Goal: Information Seeking & Learning: Check status

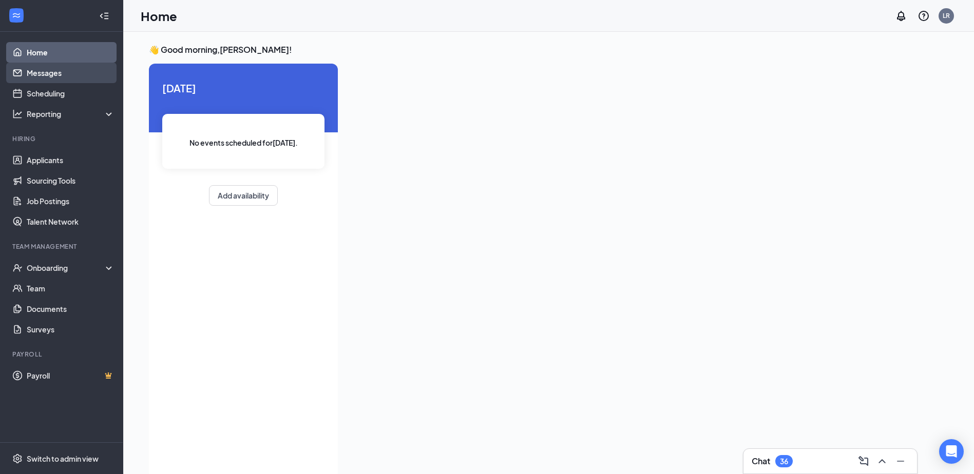
click at [72, 74] on link "Messages" at bounding box center [71, 73] width 88 height 21
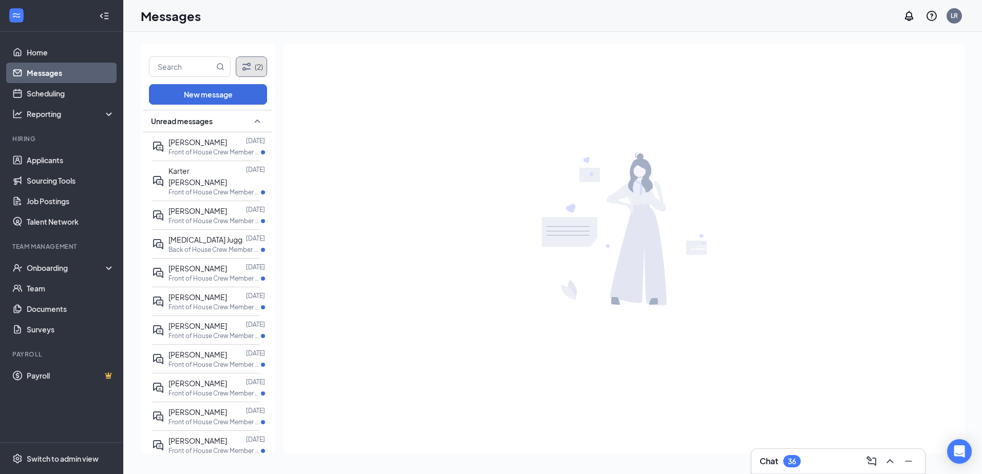
click at [247, 74] on button "(2)" at bounding box center [251, 66] width 31 height 21
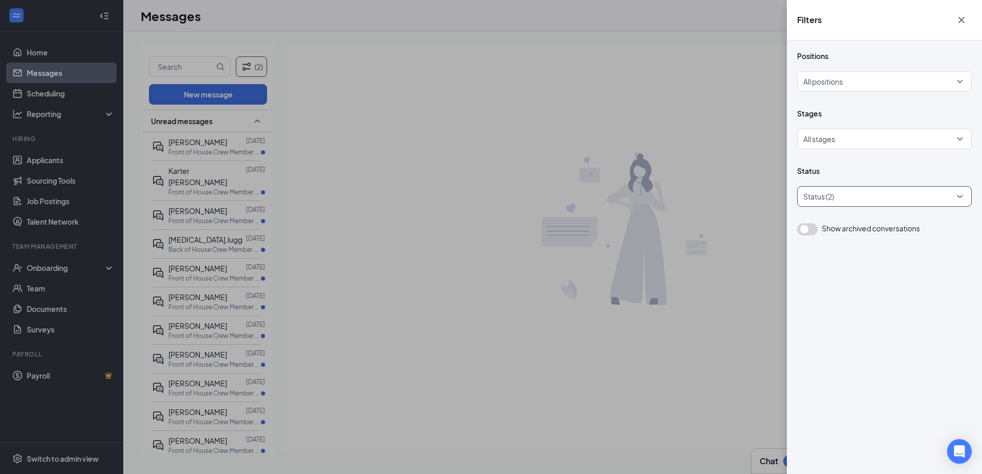
click at [894, 200] on div at bounding box center [879, 196] width 159 height 16
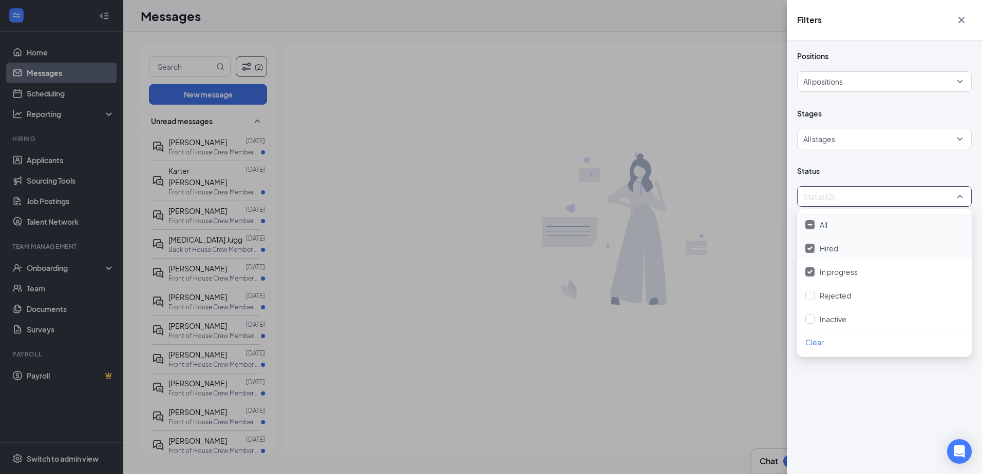
click at [890, 252] on div "Hired" at bounding box center [884, 248] width 158 height 11
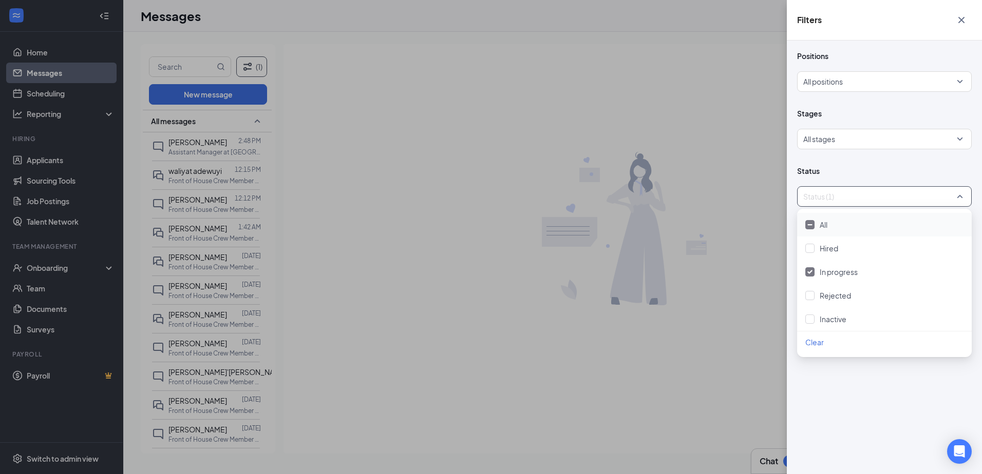
click at [776, 124] on div "Filters Positions All positions Stages All stages Status Status (1) Show archiv…" at bounding box center [491, 237] width 982 height 474
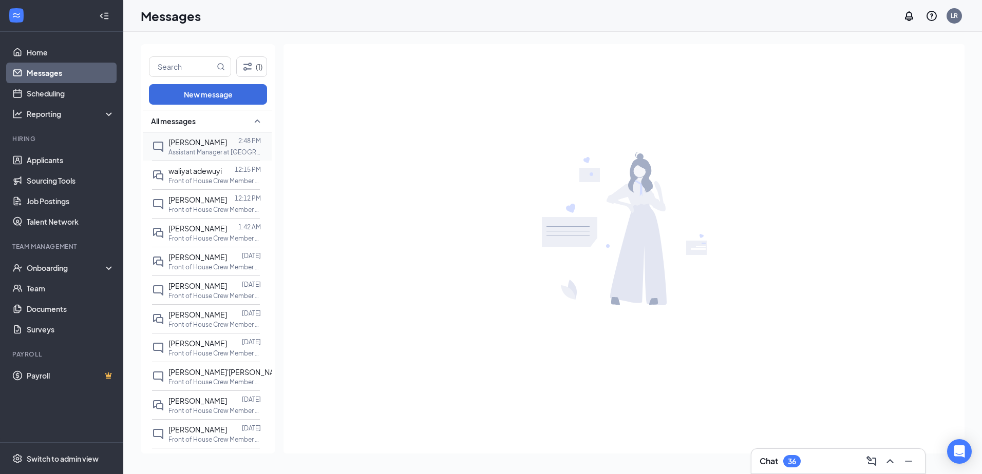
click at [223, 152] on p "Assistant Manager at Avon" at bounding box center [214, 152] width 92 height 9
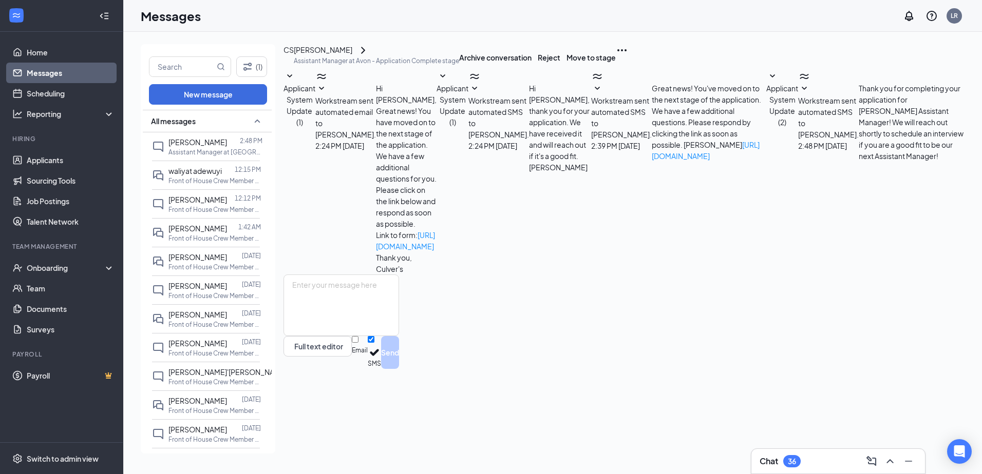
click at [369, 56] on icon "ChevronRight" at bounding box center [363, 50] width 12 height 12
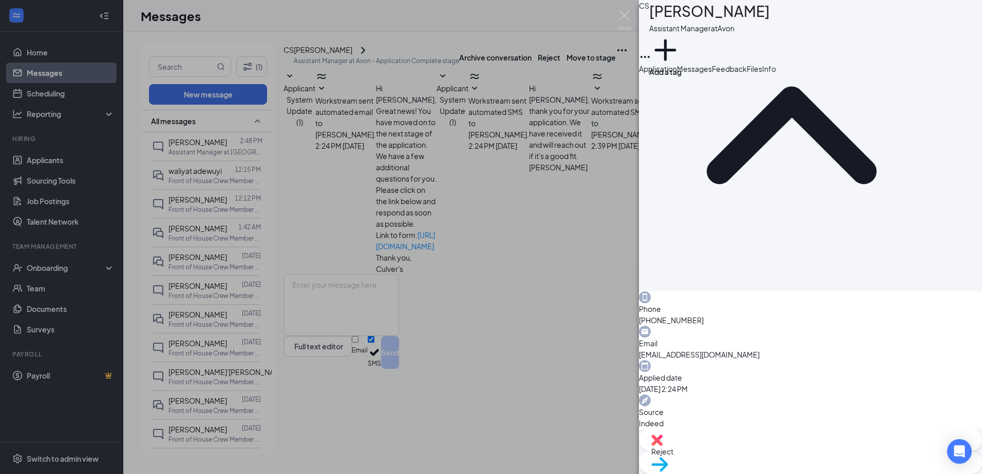
scroll to position [102, 0]
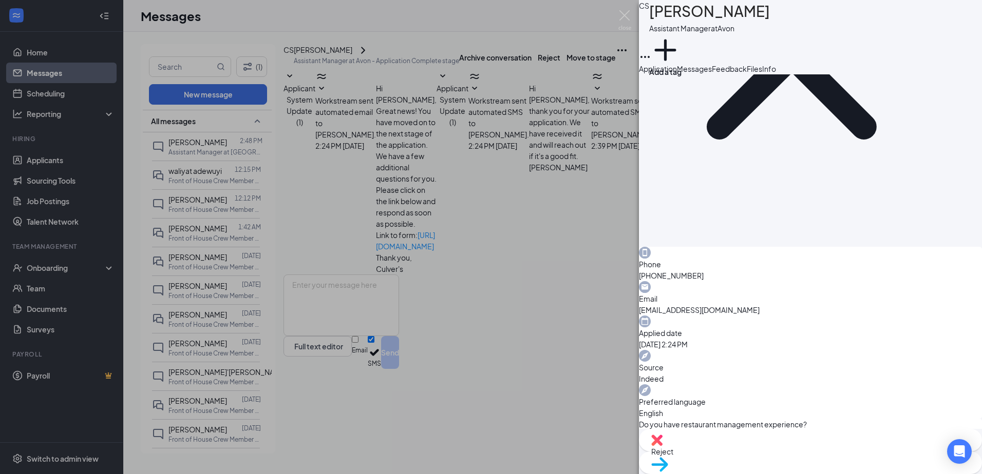
scroll to position [162, 0]
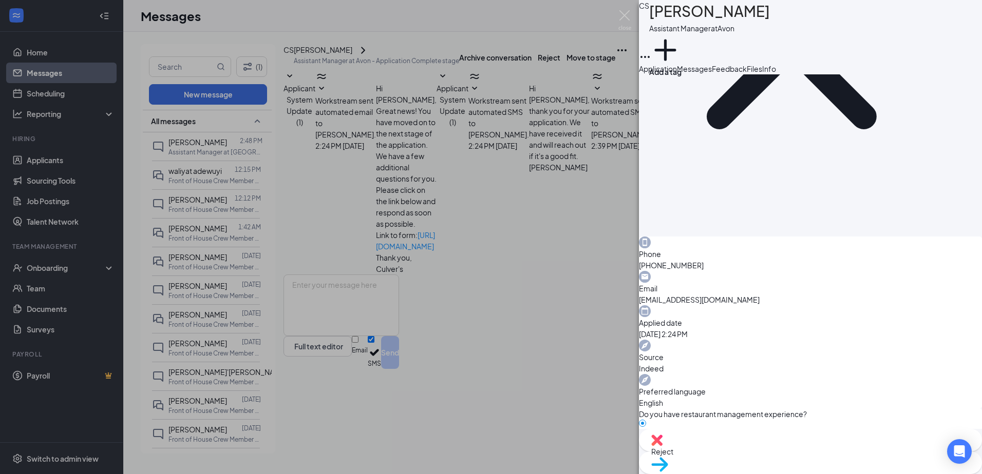
click at [507, 261] on div "CS Ciera Seals Assistant Manager at Avon Add a tag Application Messages Feedbac…" at bounding box center [491, 237] width 982 height 474
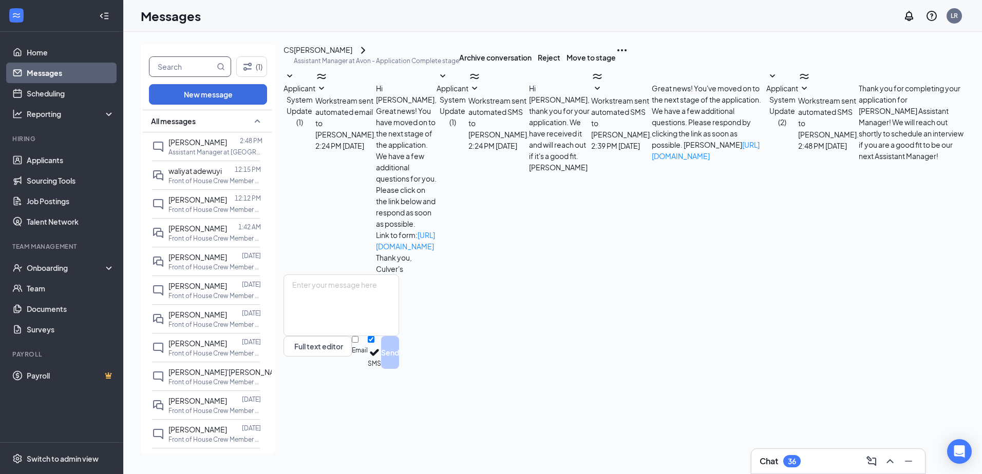
click at [199, 67] on input "text" at bounding box center [181, 67] width 65 height 20
click at [959, 273] on div "Applicant System Update (1) Workstream sent automated email to Ciera Seals. Tod…" at bounding box center [623, 172] width 681 height 204
click at [204, 67] on input "Dominic" at bounding box center [181, 67] width 65 height 20
type input "D"
click at [78, 272] on div "Onboarding" at bounding box center [66, 268] width 79 height 10
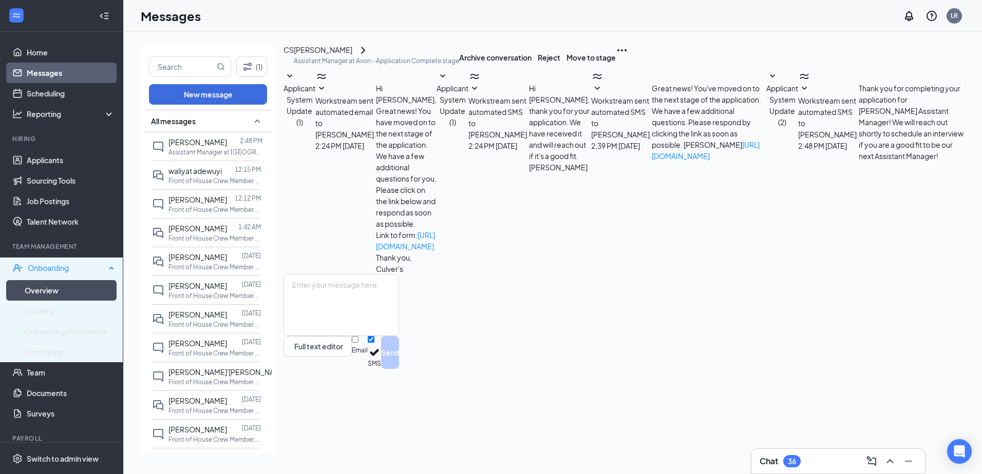
click at [91, 287] on link "Overview" at bounding box center [70, 290] width 90 height 21
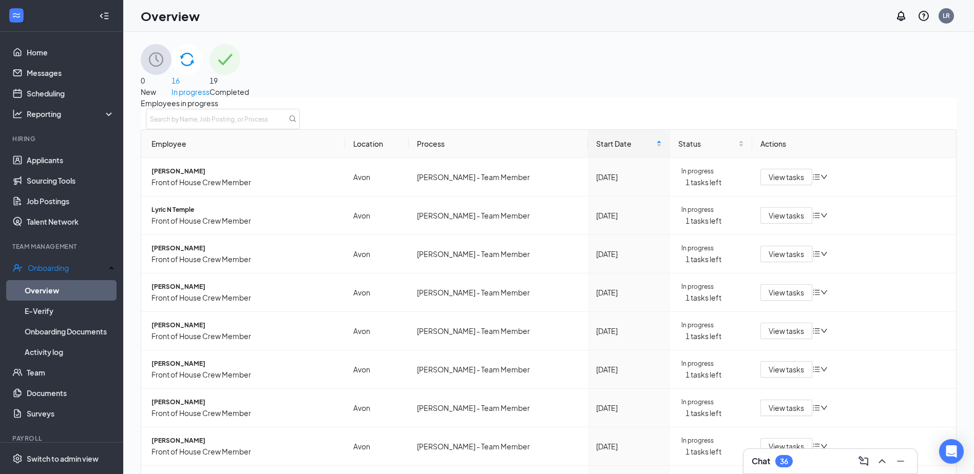
click at [249, 77] on span "19" at bounding box center [230, 80] width 40 height 11
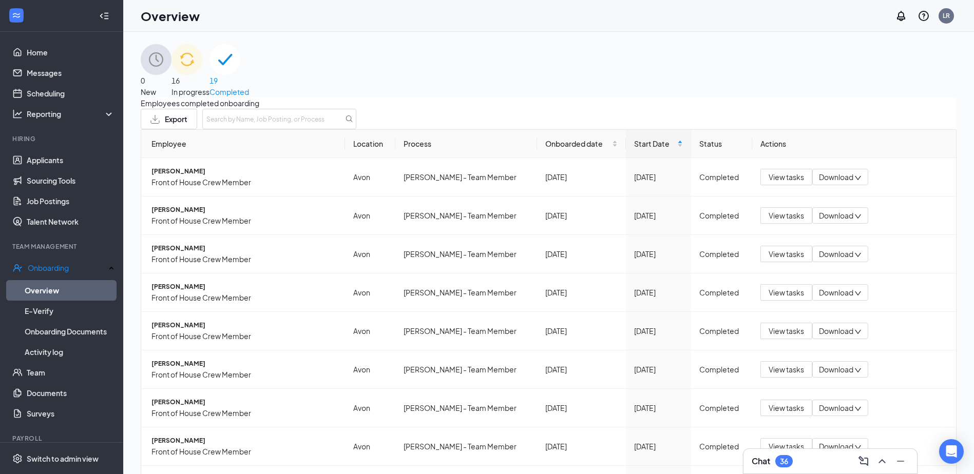
click at [210, 67] on div "16 In progress" at bounding box center [191, 70] width 38 height 53
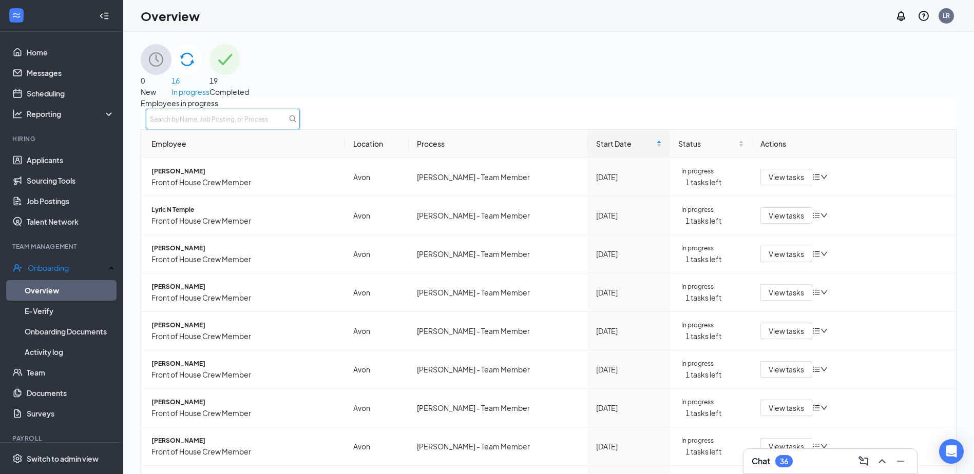
click at [300, 129] on input "text" at bounding box center [223, 119] width 154 height 21
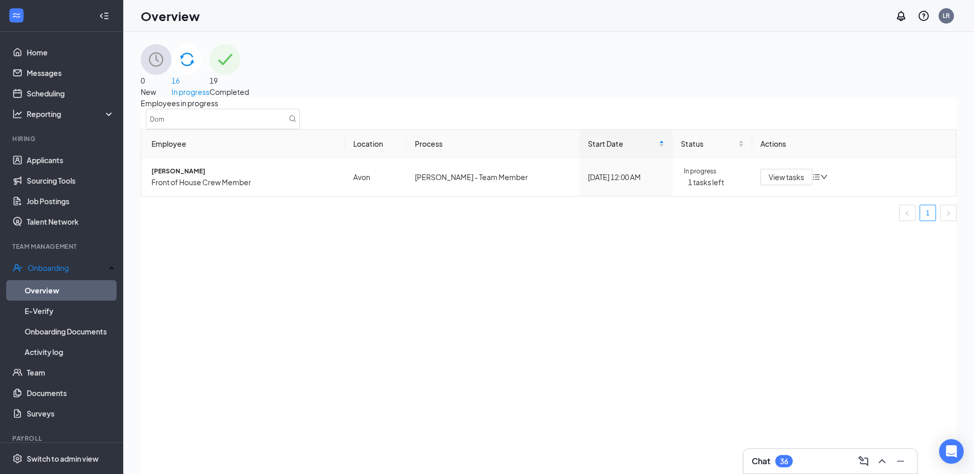
click at [640, 320] on div "Employees in progress Dom Employee Location Process Start Date Status Actions D…" at bounding box center [549, 303] width 816 height 411
click at [300, 129] on input "Dom" at bounding box center [223, 119] width 154 height 21
type input "D"
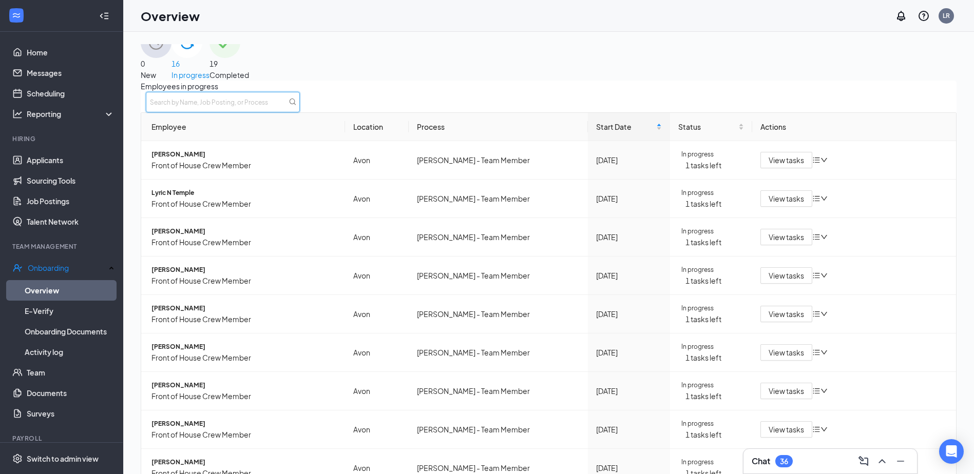
scroll to position [17, 0]
click at [788, 168] on button "View tasks" at bounding box center [787, 159] width 52 height 16
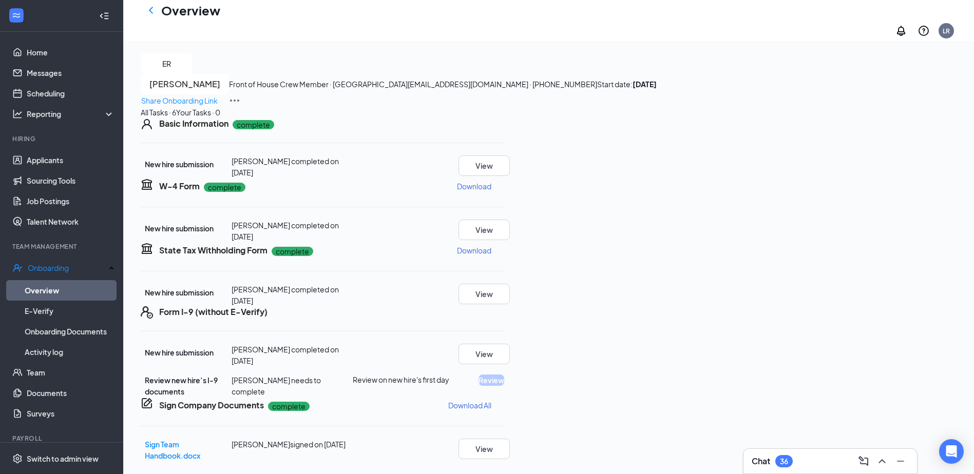
scroll to position [124, 0]
click at [510, 359] on button "View" at bounding box center [484, 354] width 51 height 21
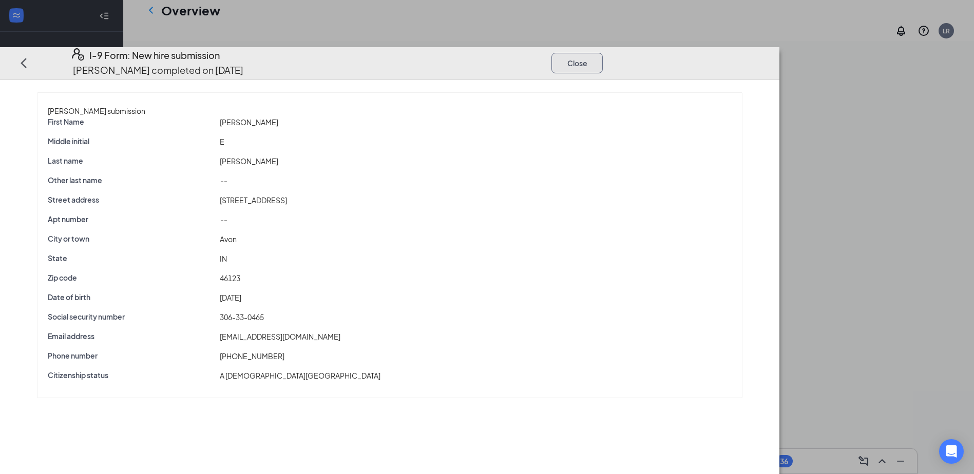
click at [603, 53] on button "Close" at bounding box center [577, 63] width 51 height 21
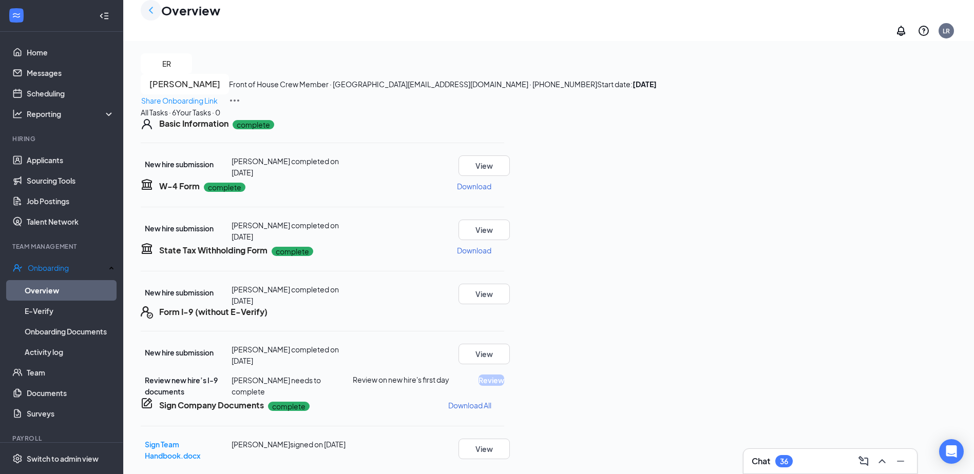
click at [152, 16] on icon "ChevronLeft" at bounding box center [151, 10] width 12 height 12
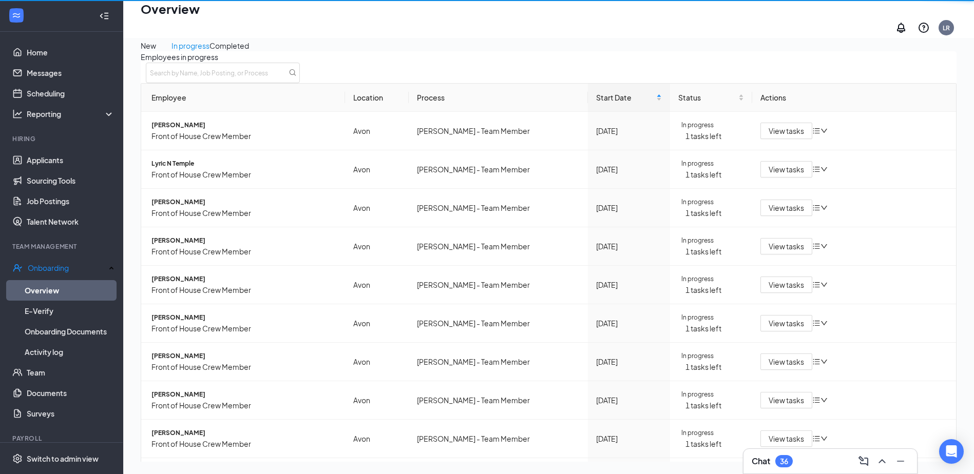
scroll to position [46, 0]
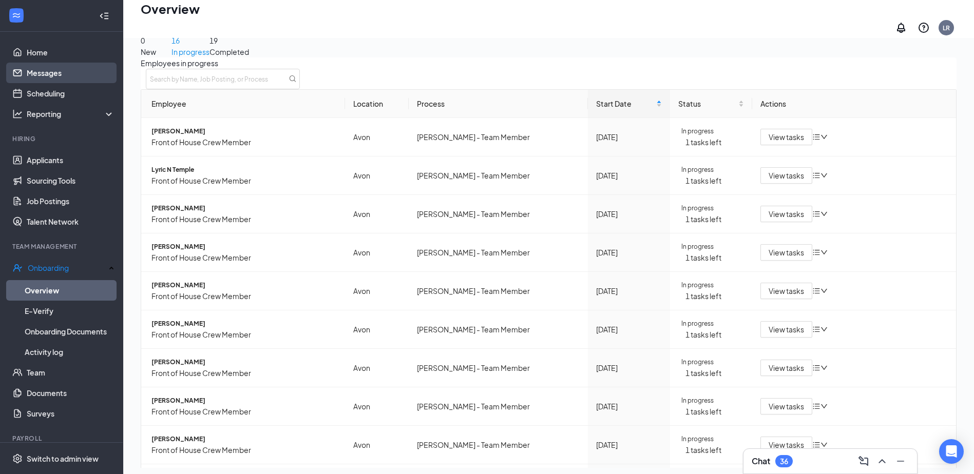
click at [70, 77] on link "Messages" at bounding box center [71, 73] width 88 height 21
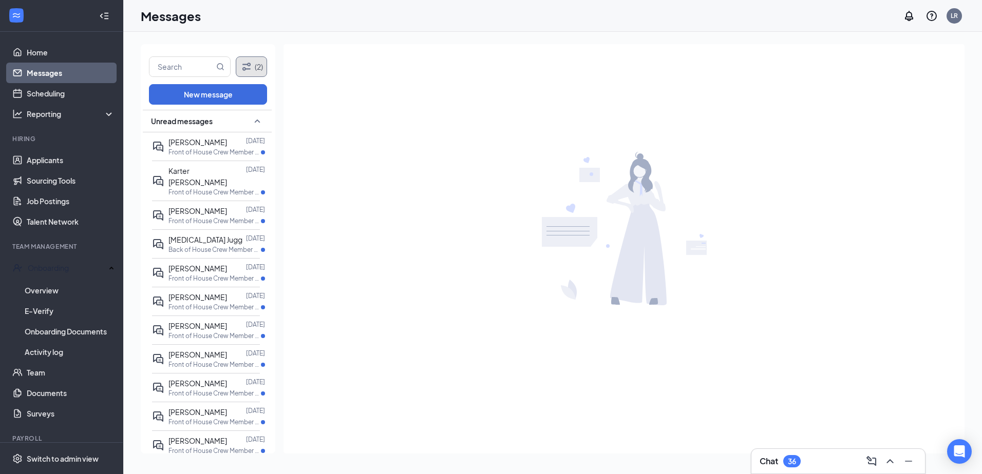
click at [249, 59] on button "(2)" at bounding box center [251, 66] width 31 height 21
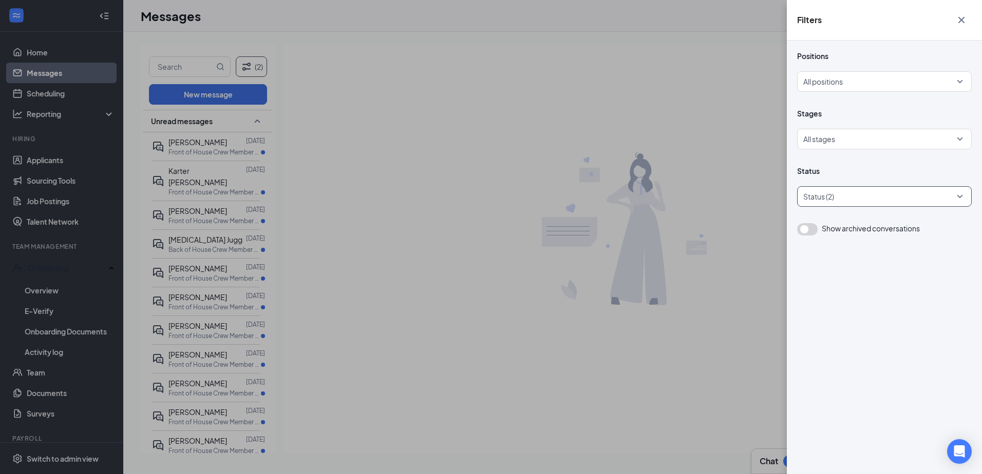
click at [927, 202] on div at bounding box center [879, 196] width 159 height 16
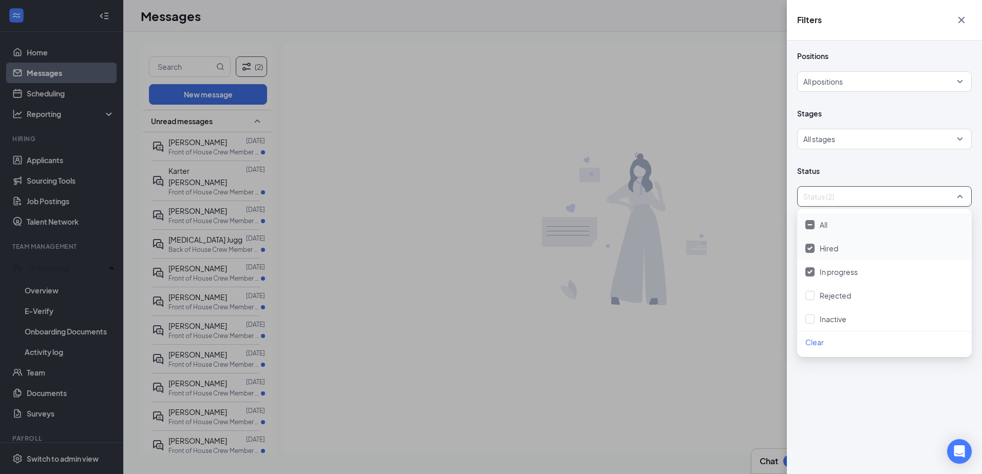
click at [854, 248] on div "Hired" at bounding box center [884, 248] width 158 height 11
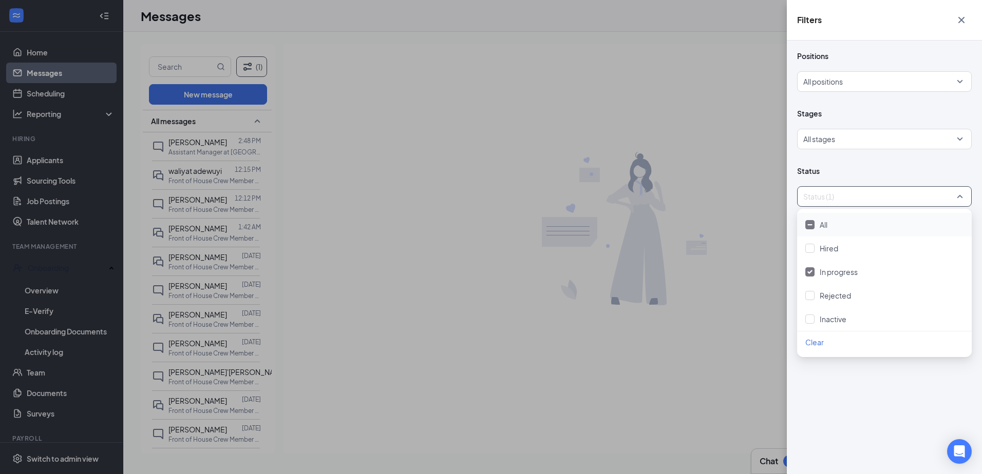
click at [704, 134] on div "Filters Positions All positions Stages All stages Status Status (1) Show archiv…" at bounding box center [491, 237] width 982 height 474
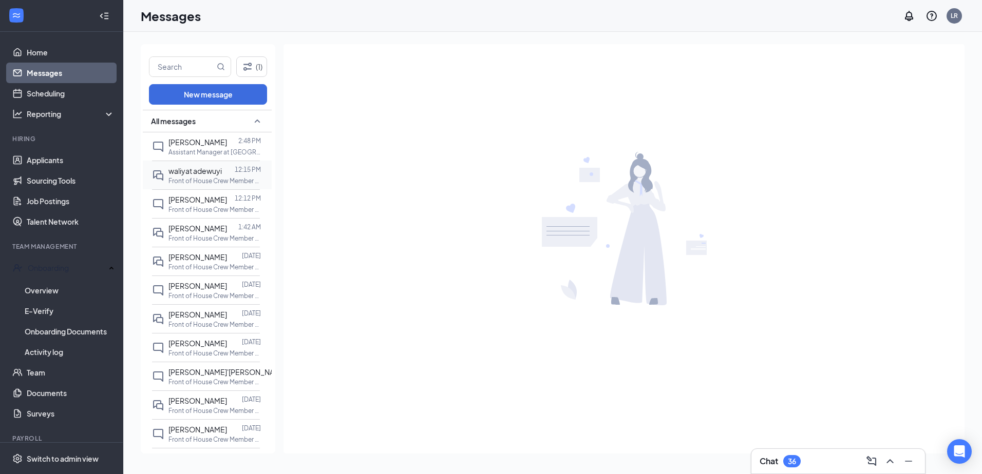
click at [214, 180] on p "Front of House Crew Member at Avon" at bounding box center [214, 181] width 92 height 9
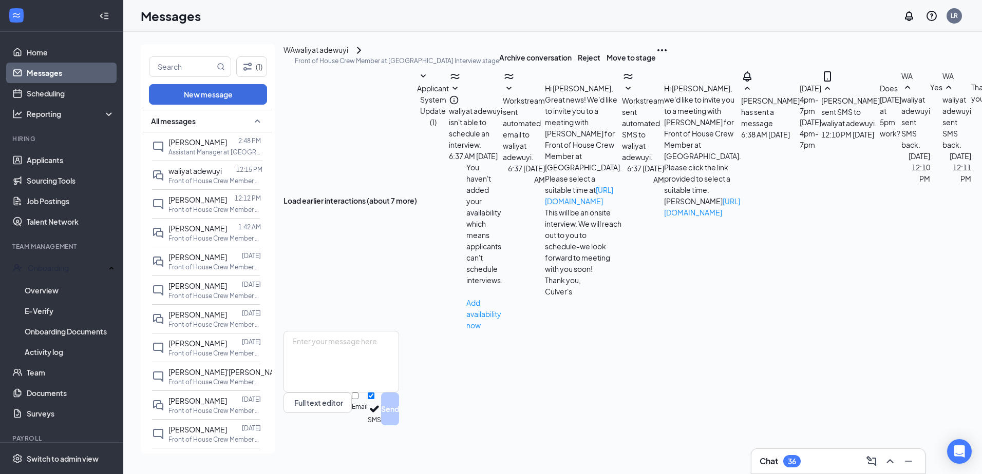
scroll to position [263, 0]
click at [229, 234] on p "Front of House Crew Member at Avon" at bounding box center [214, 238] width 92 height 9
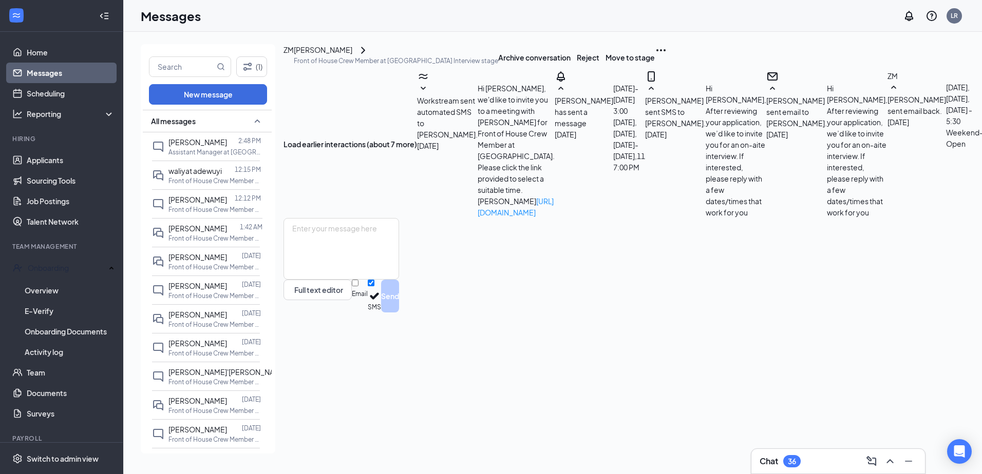
scroll to position [392, 0]
click at [369, 56] on button at bounding box center [363, 50] width 12 height 12
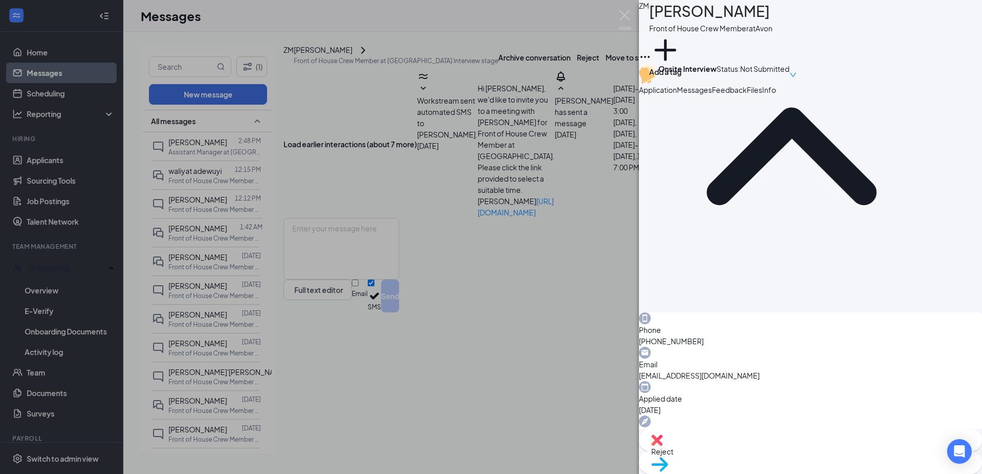
scroll to position [112, 0]
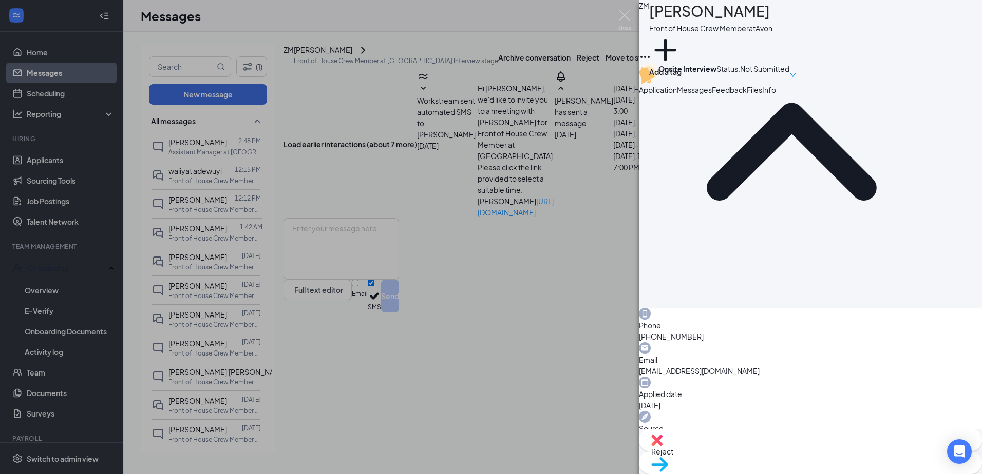
click at [246, 337] on div "ZM Zak Malik Front of House Crew Member at Avon Add a tag Onsite Interview Stat…" at bounding box center [491, 237] width 982 height 474
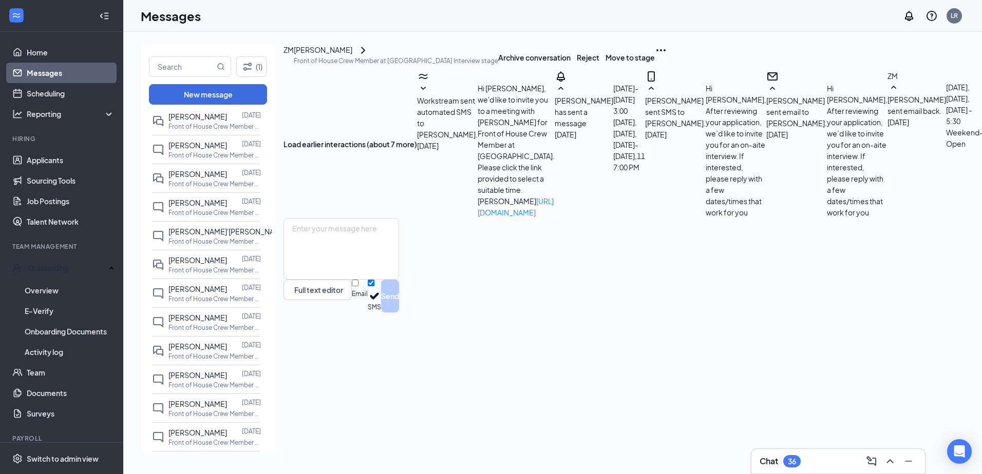
scroll to position [141, 0]
click at [189, 67] on input "text" at bounding box center [181, 67] width 65 height 20
type input "Carter"
click at [954, 39] on div "Carter (1) New message All messages Ciera Seals 2:48 PM Assistant Manager at Av…" at bounding box center [798, 253] width 1351 height 443
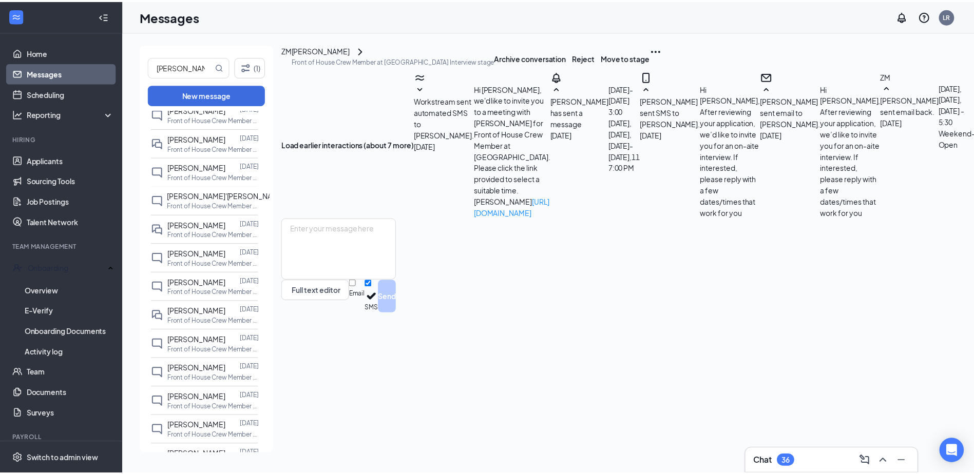
scroll to position [106, 0]
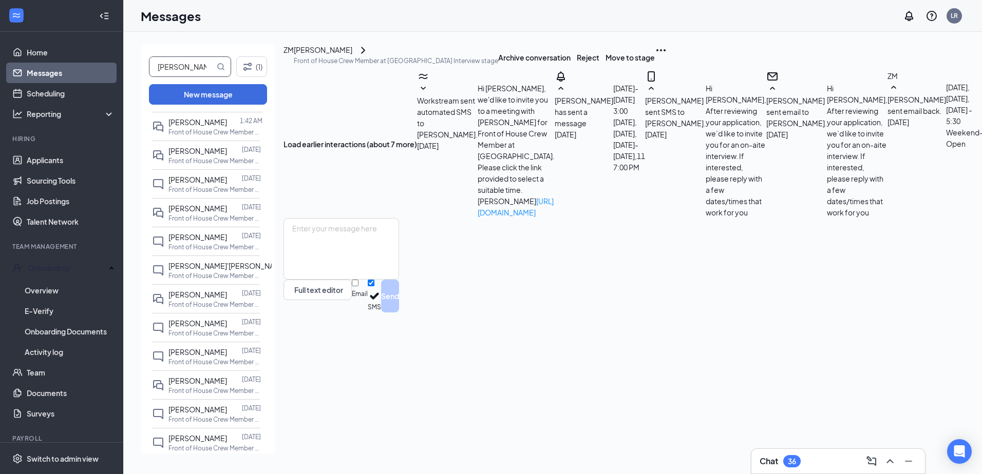
click at [205, 67] on input "Carter" at bounding box center [181, 67] width 65 height 20
click at [87, 169] on link "Applicants" at bounding box center [71, 160] width 88 height 21
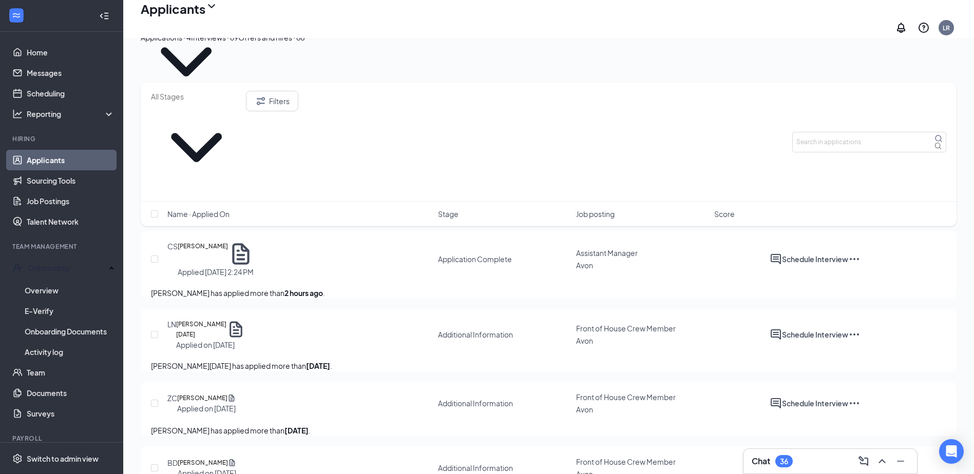
scroll to position [47, 0]
click at [848, 132] on input "text" at bounding box center [869, 142] width 154 height 21
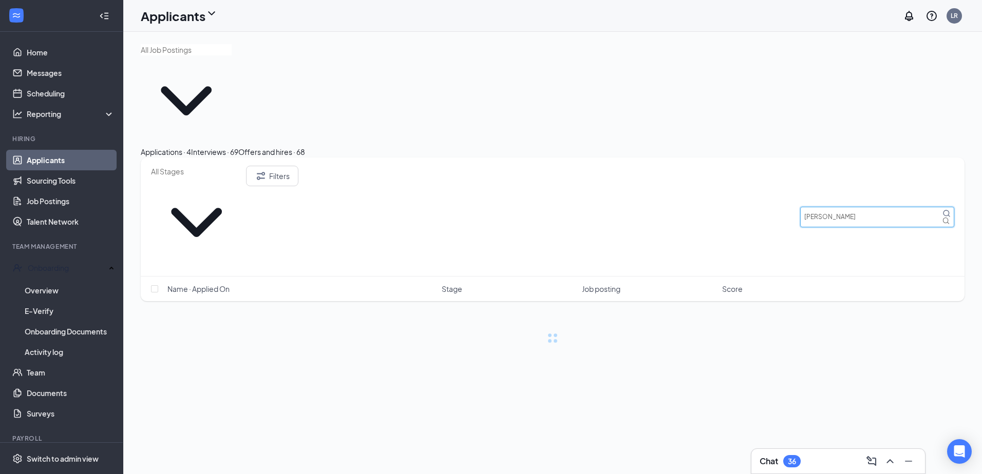
type input "carter"
click at [933, 68] on div at bounding box center [553, 95] width 824 height 102
click at [259, 146] on button "Interviews · 0 / 69" at bounding box center [230, 151] width 58 height 11
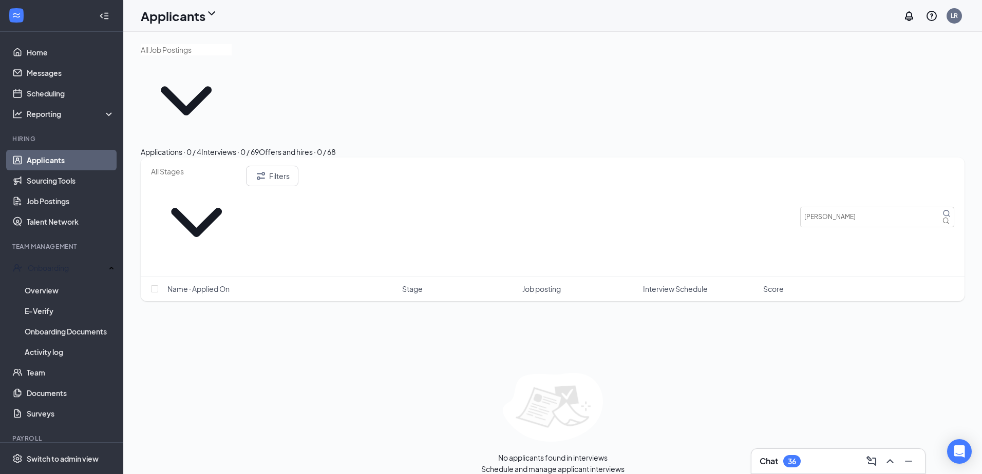
click at [201, 146] on div "Applications · 0 / 4" at bounding box center [171, 151] width 61 height 11
click at [856, 207] on input "carter" at bounding box center [877, 217] width 154 height 21
type input "c"
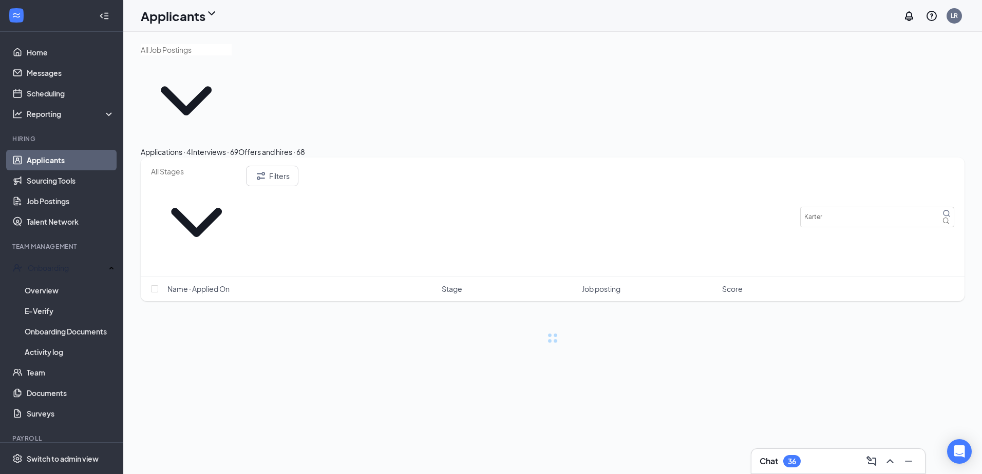
click at [814, 63] on div at bounding box center [553, 95] width 824 height 102
click at [874, 207] on input "Karter" at bounding box center [877, 217] width 154 height 21
type input "K"
